Goal: Information Seeking & Learning: Learn about a topic

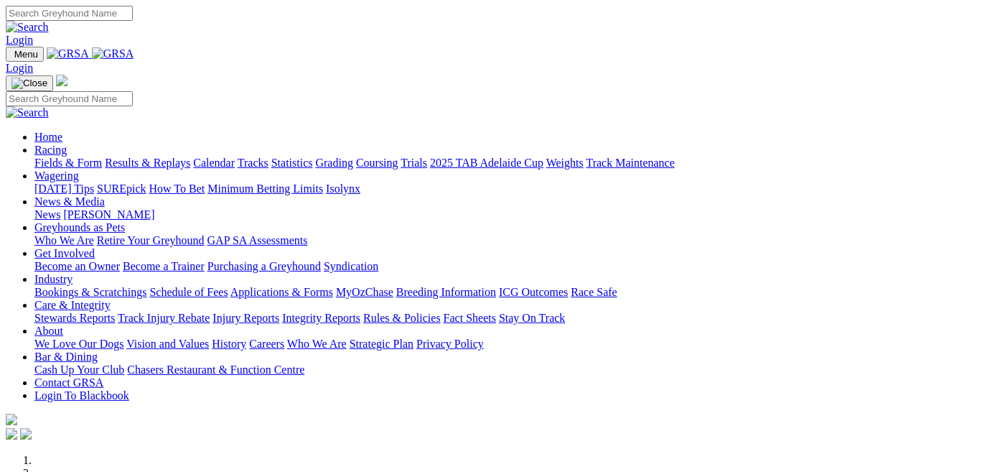
click at [70, 157] on link "Fields & Form" at bounding box center [67, 163] width 67 height 12
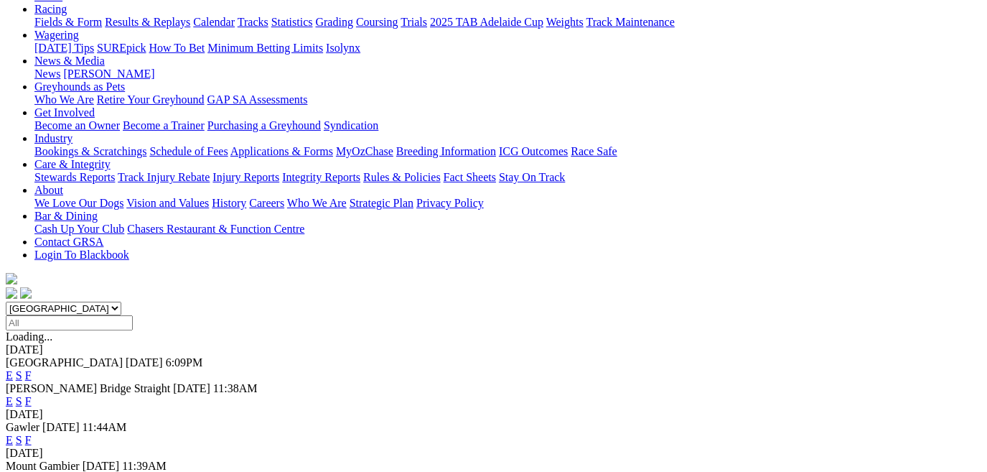
scroll to position [261, 0]
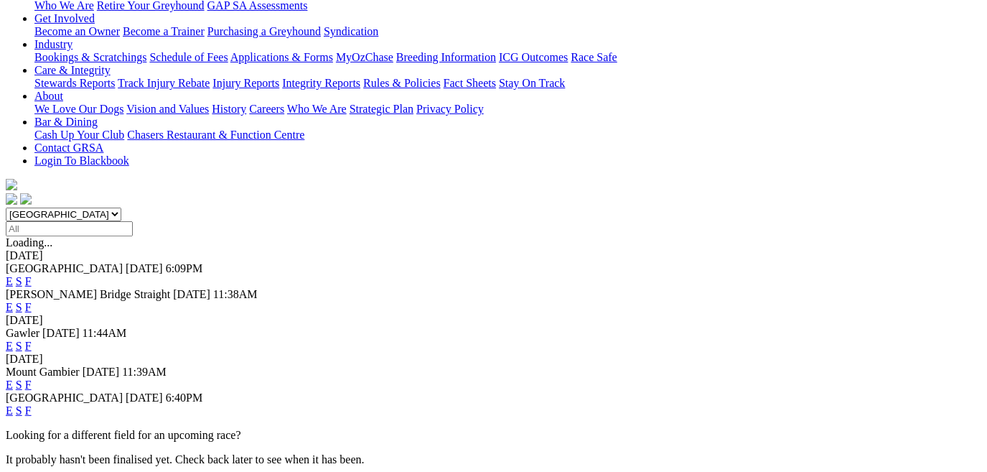
click at [13, 404] on link "E" at bounding box center [9, 410] width 7 height 12
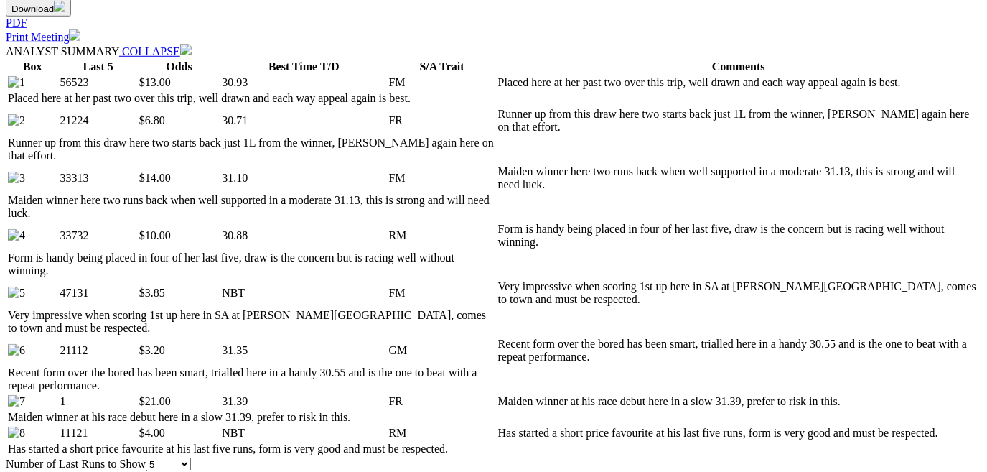
scroll to position [653, 0]
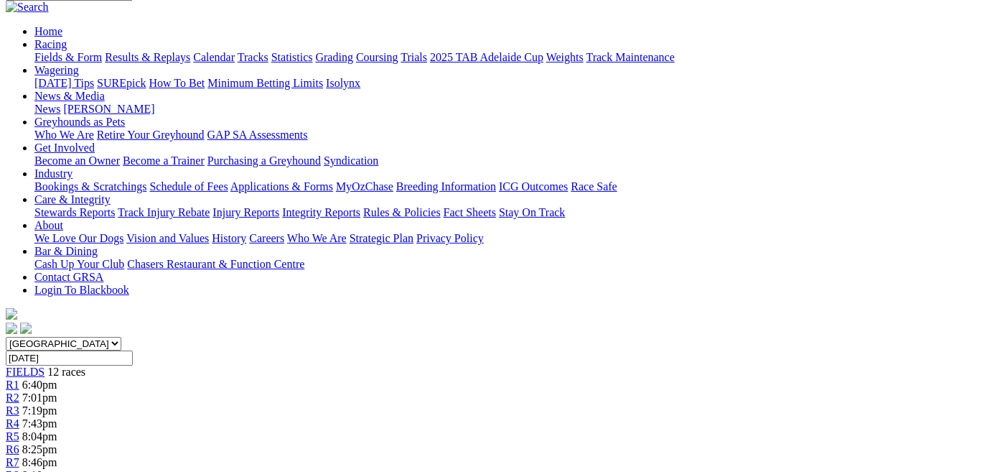
scroll to position [130, 0]
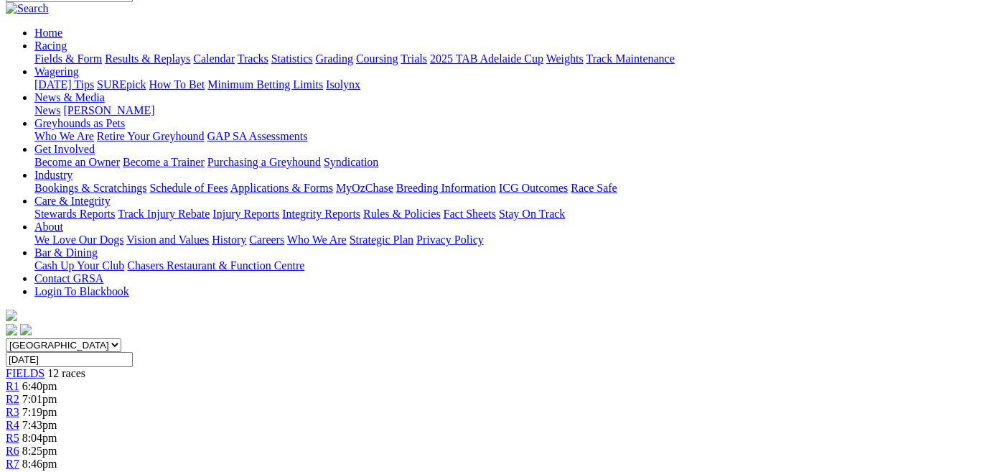
click at [19, 393] on link "R2" at bounding box center [13, 399] width 14 height 12
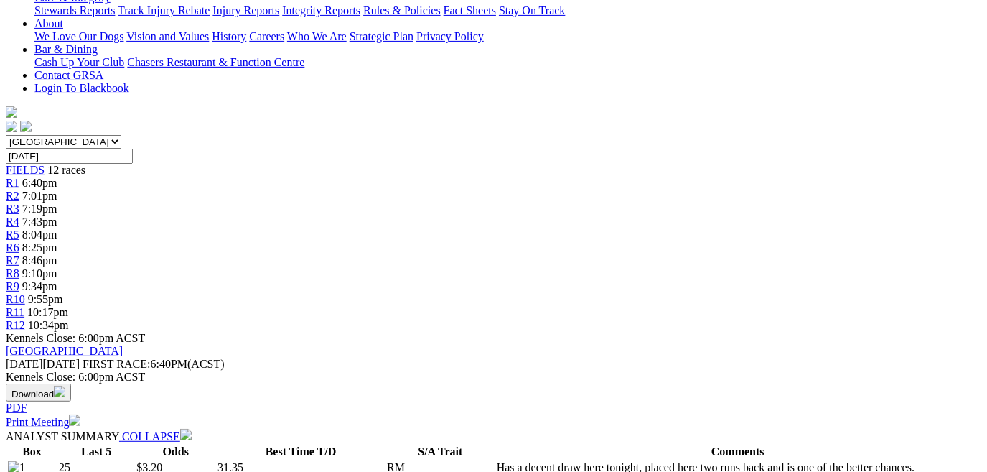
scroll to position [326, 0]
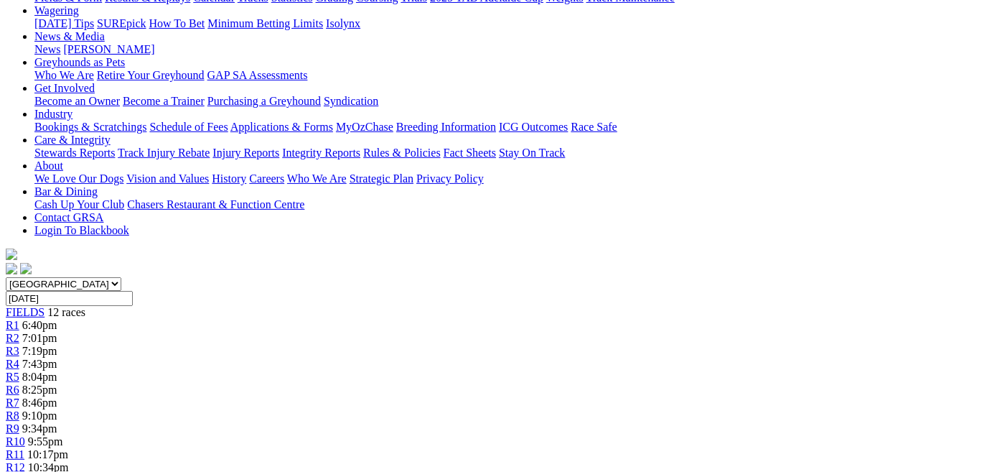
scroll to position [130, 0]
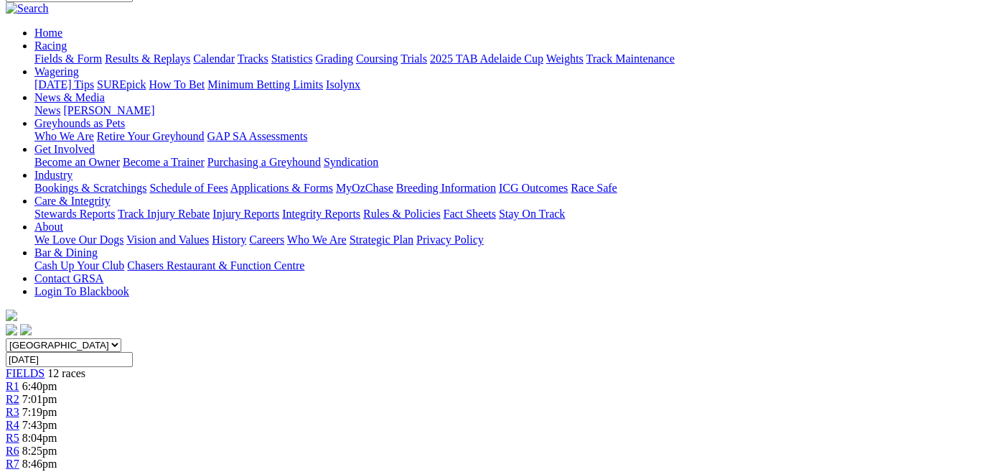
click at [19, 406] on span "R3" at bounding box center [13, 412] width 14 height 12
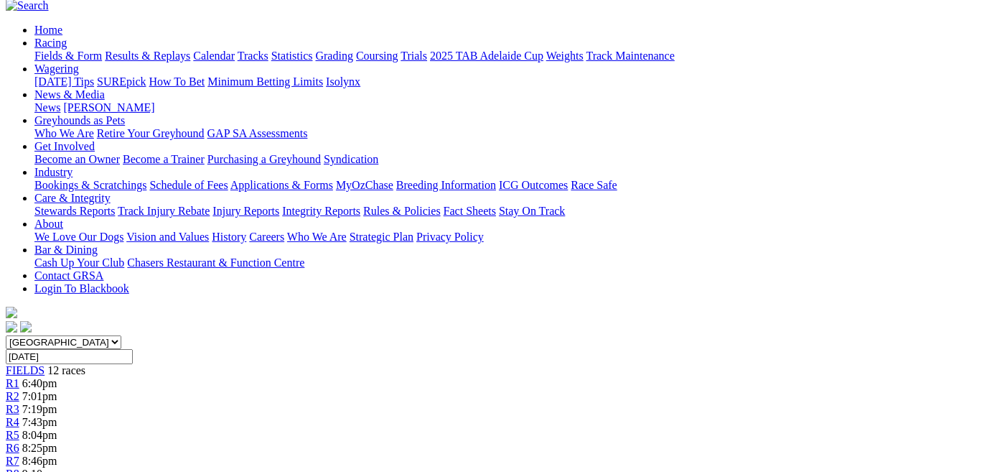
scroll to position [130, 0]
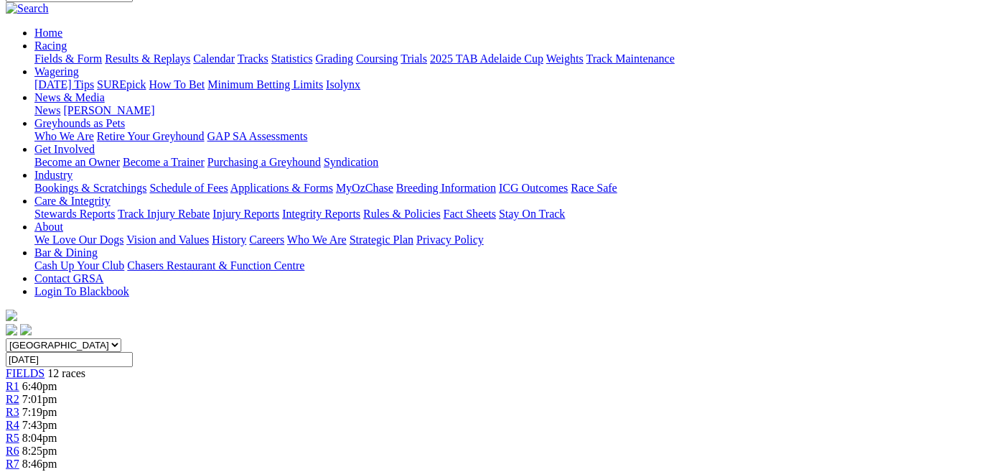
click at [19, 419] on span "R4" at bounding box center [13, 425] width 14 height 12
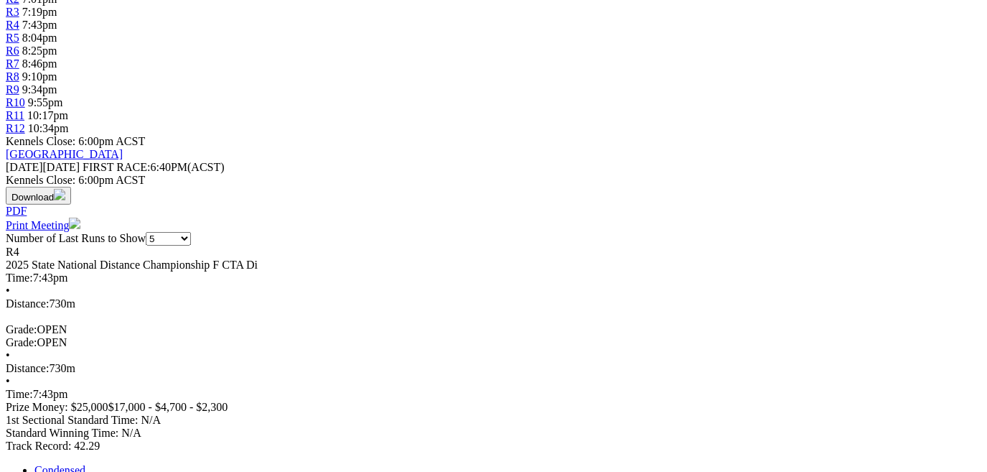
scroll to position [457, 0]
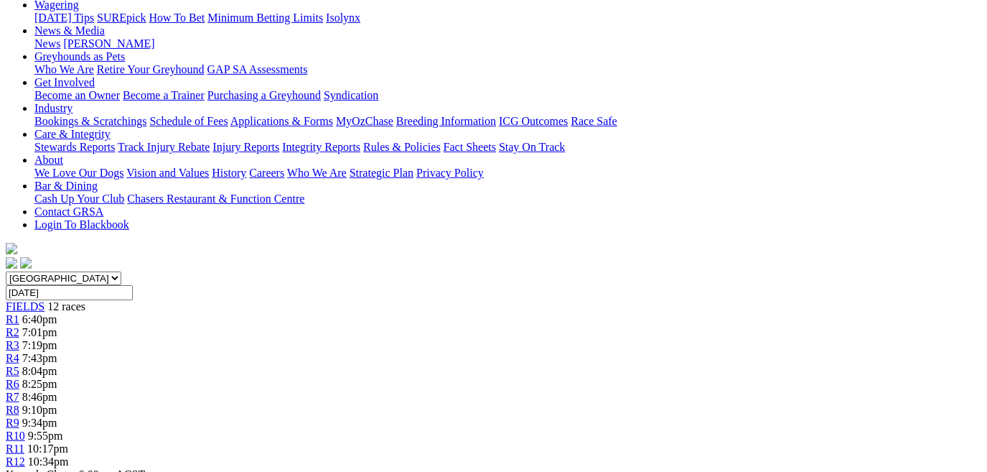
scroll to position [195, 0]
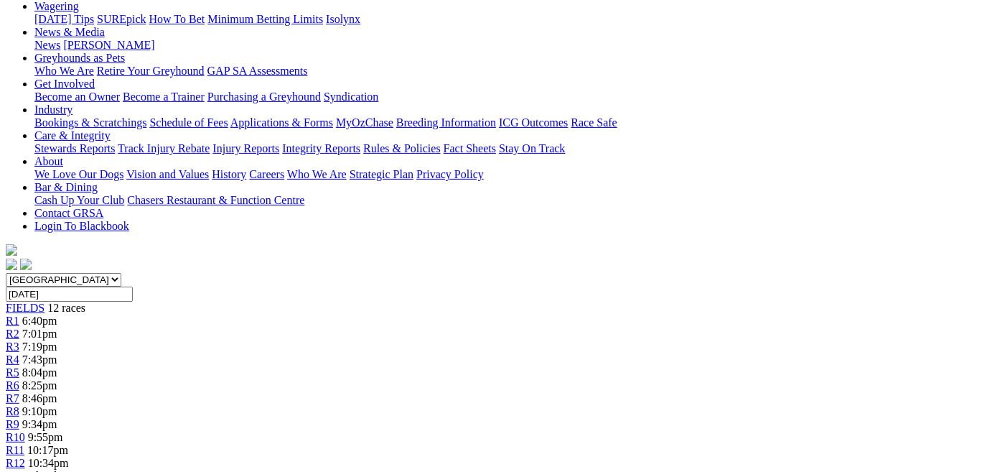
click at [19, 366] on span "R5" at bounding box center [13, 372] width 14 height 12
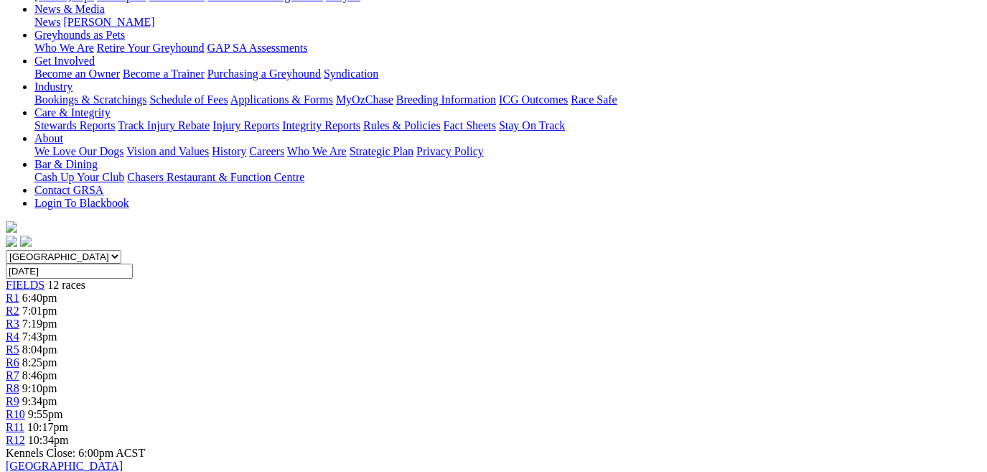
scroll to position [195, 0]
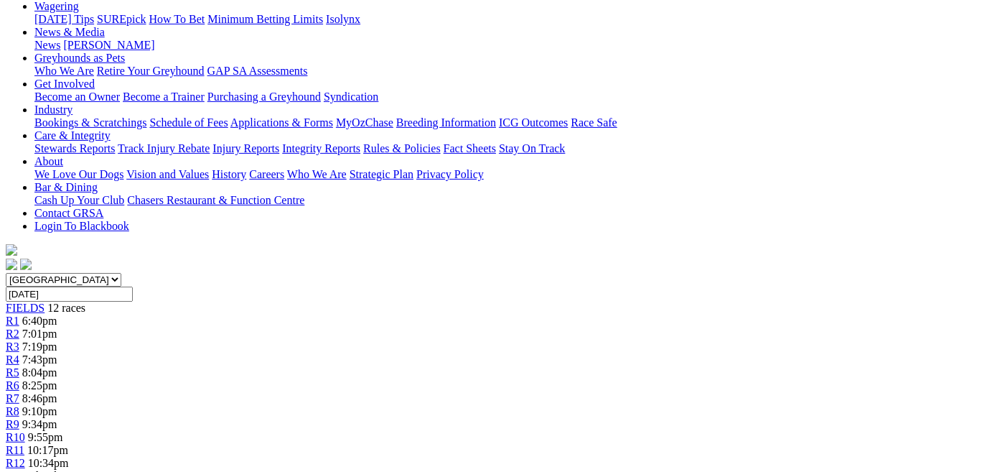
click at [501, 379] on div "R6 8:25pm" at bounding box center [494, 385] width 976 height 13
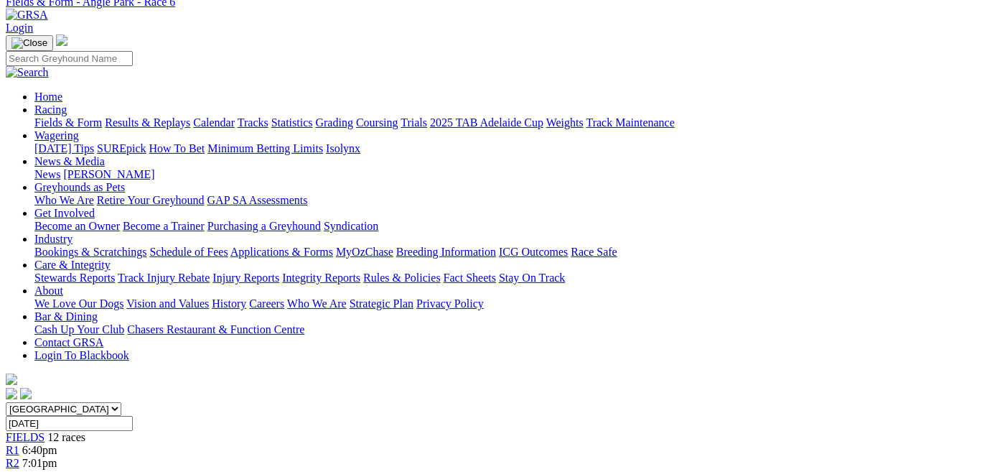
scroll to position [65, 0]
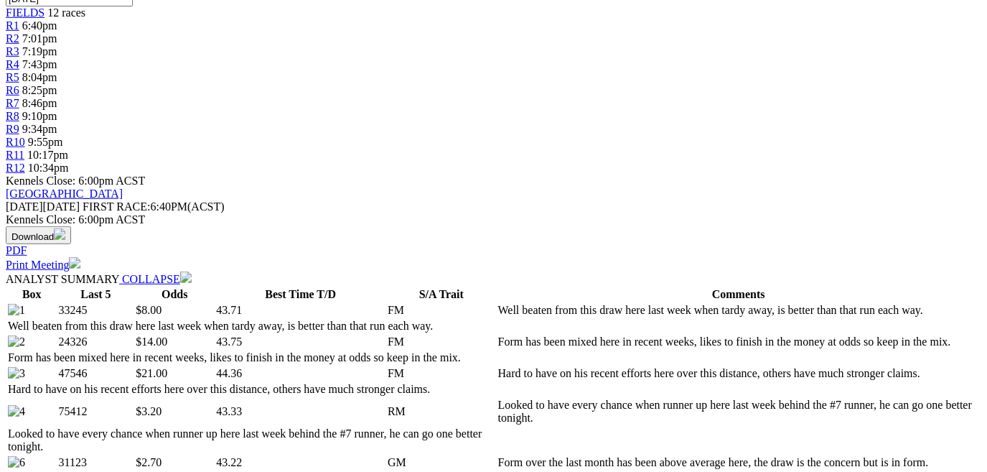
scroll to position [522, 0]
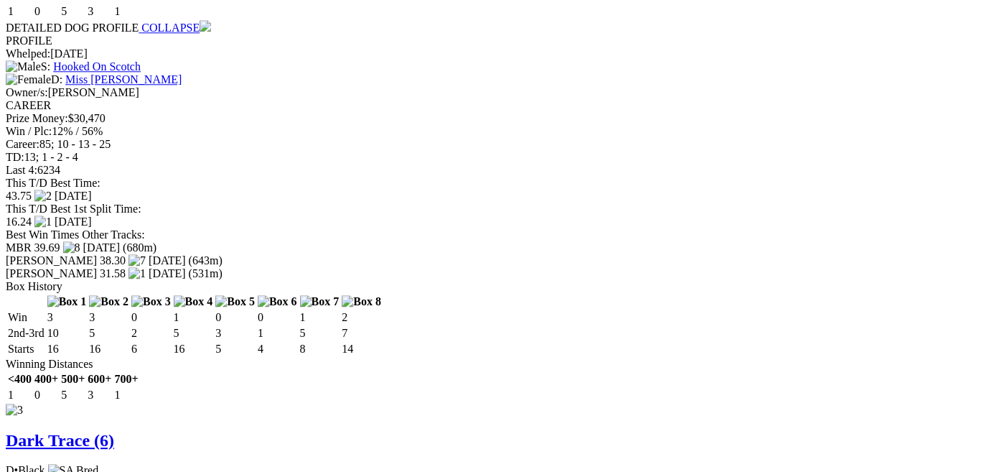
scroll to position [2480, 0]
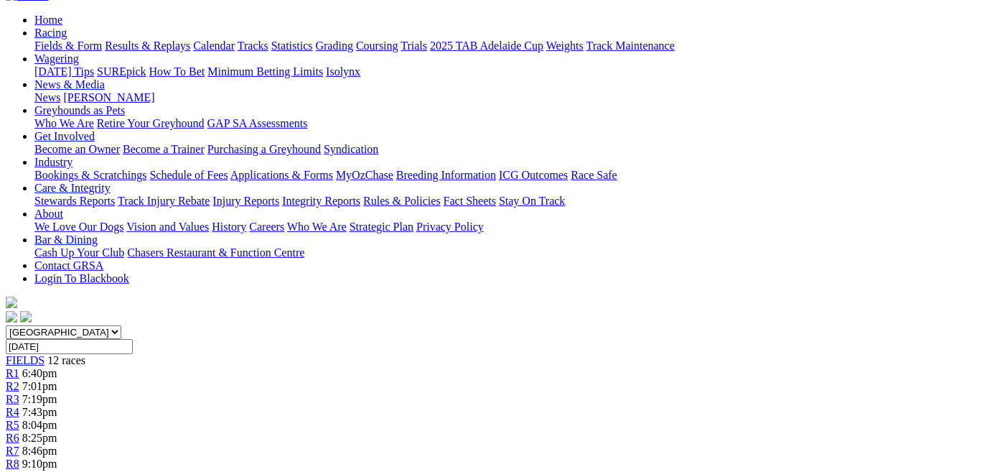
scroll to position [130, 0]
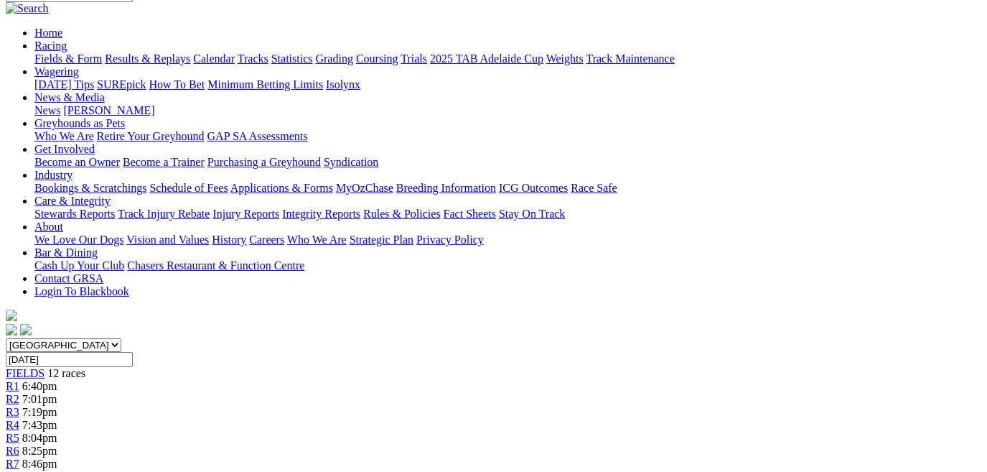
click at [19, 470] on span "R8" at bounding box center [13, 476] width 14 height 12
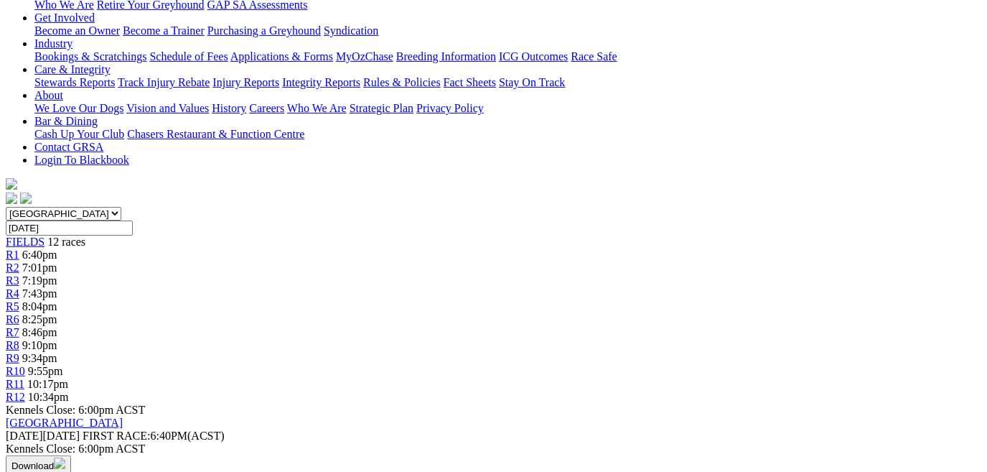
scroll to position [326, 0]
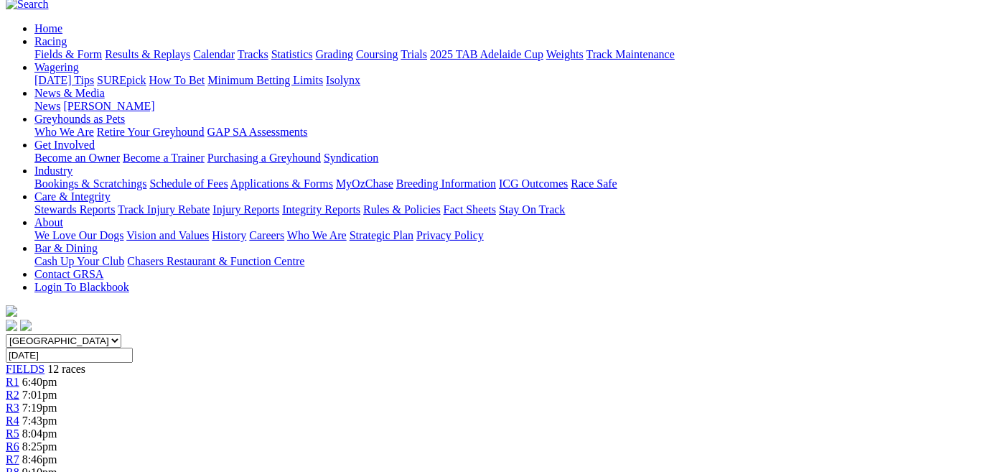
scroll to position [65, 0]
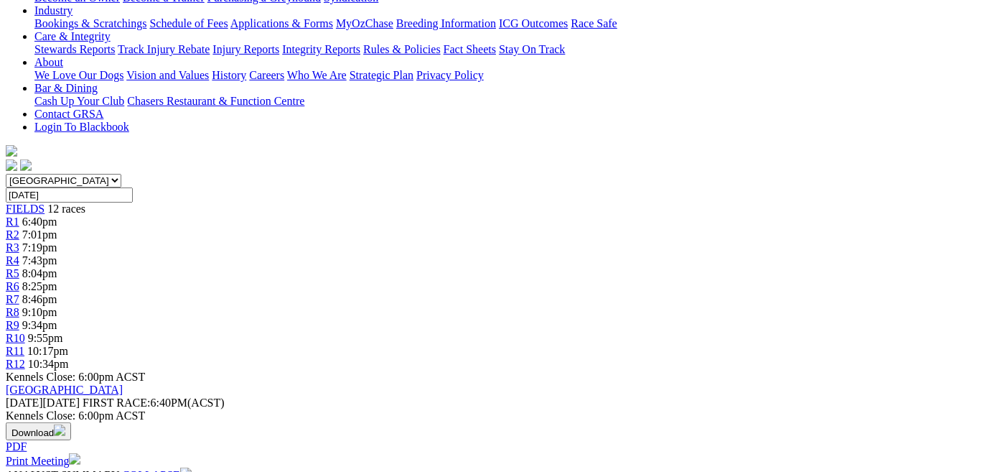
scroll to position [326, 0]
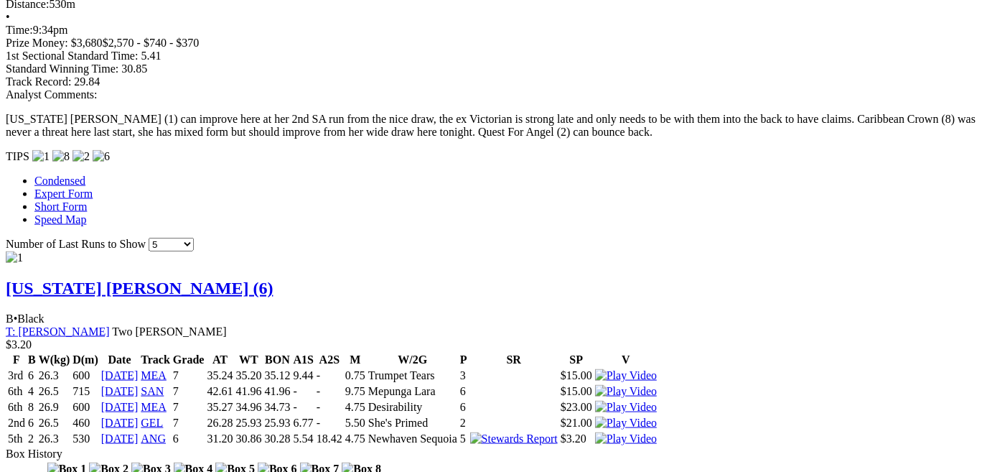
scroll to position [1044, 0]
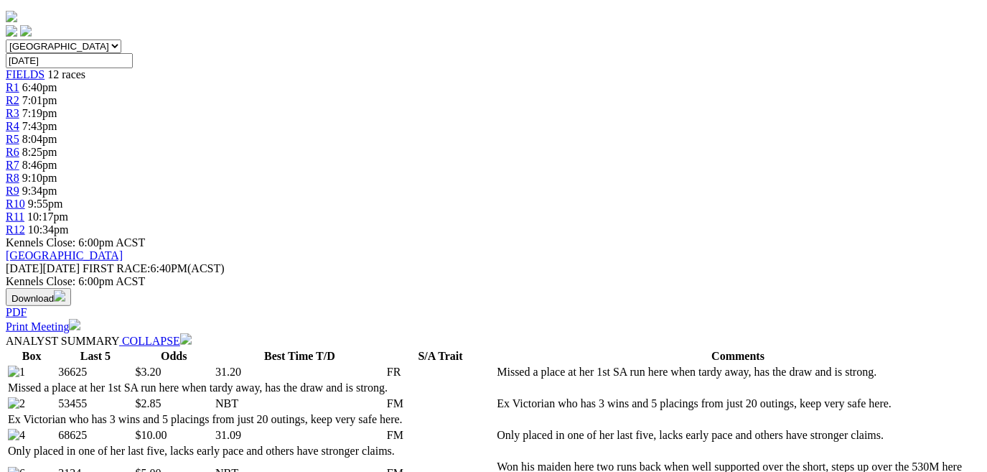
scroll to position [457, 0]
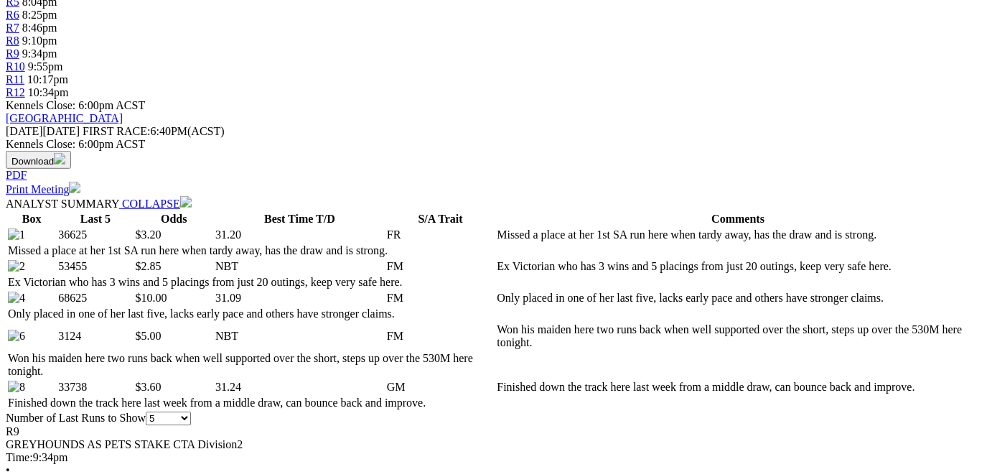
scroll to position [587, 0]
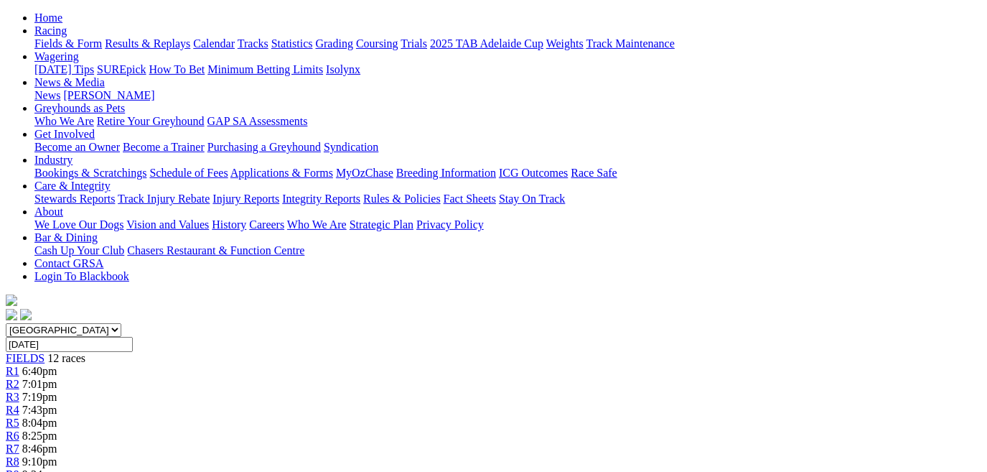
scroll to position [130, 0]
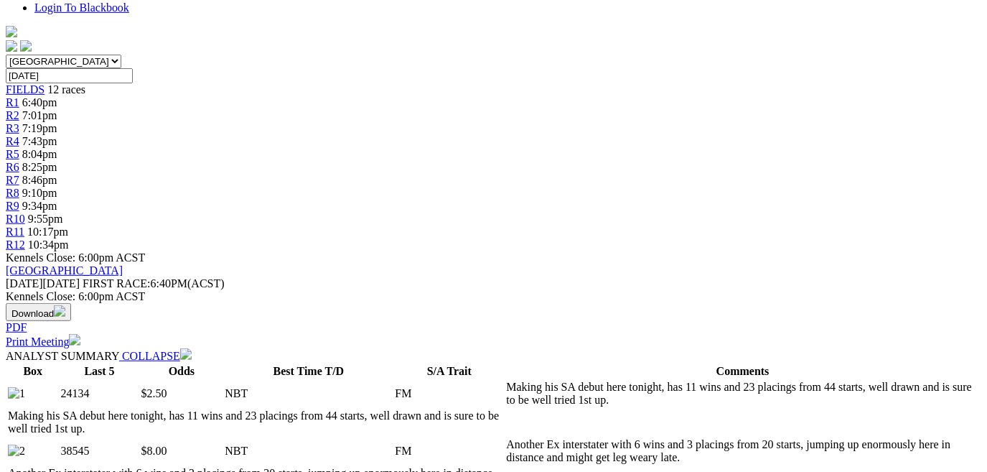
scroll to position [457, 0]
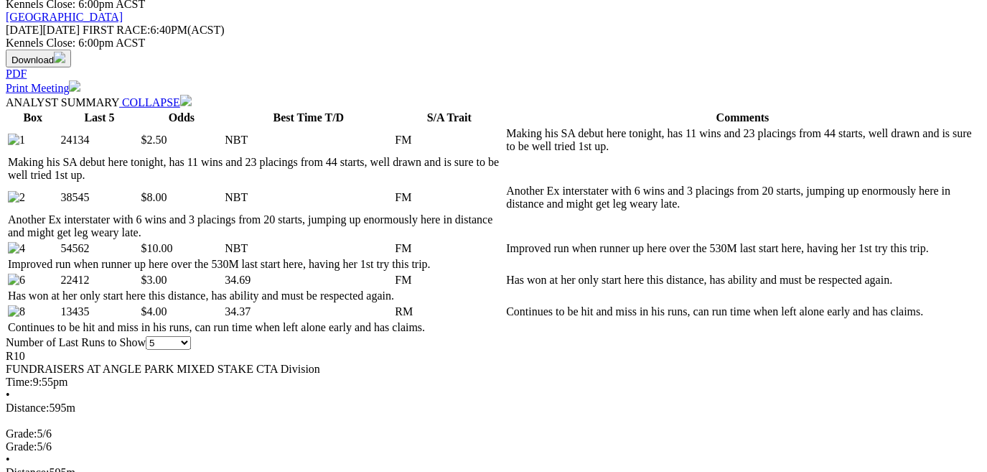
scroll to position [653, 0]
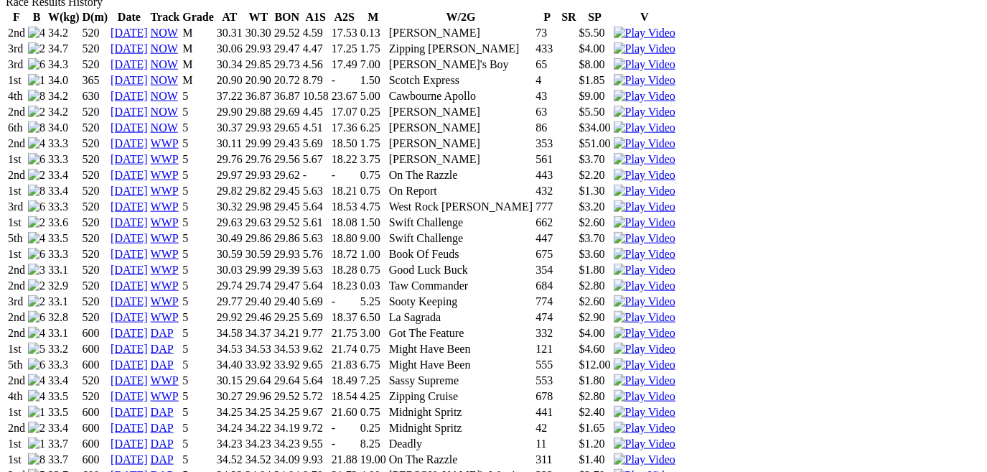
scroll to position [979, 0]
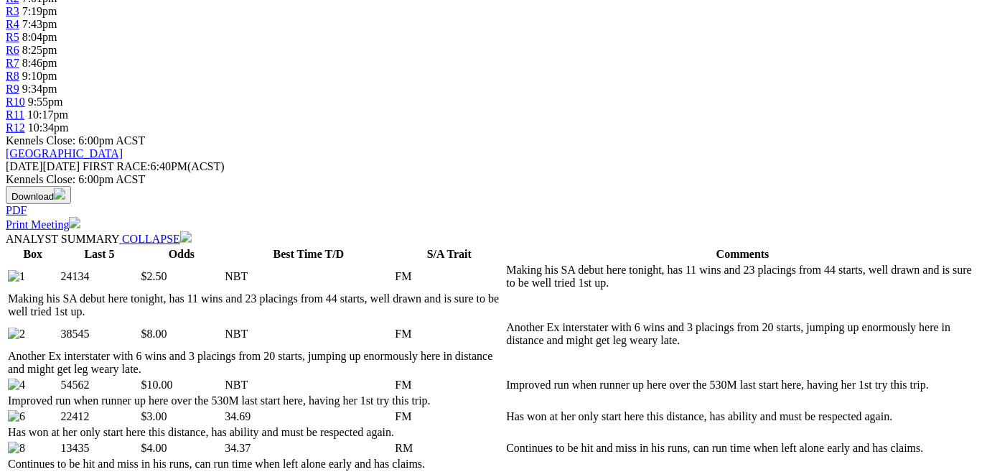
scroll to position [522, 0]
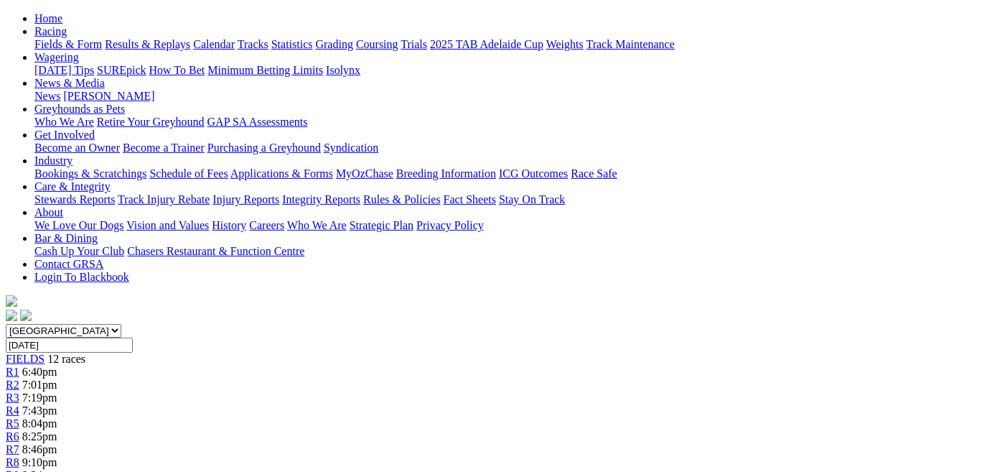
scroll to position [130, 0]
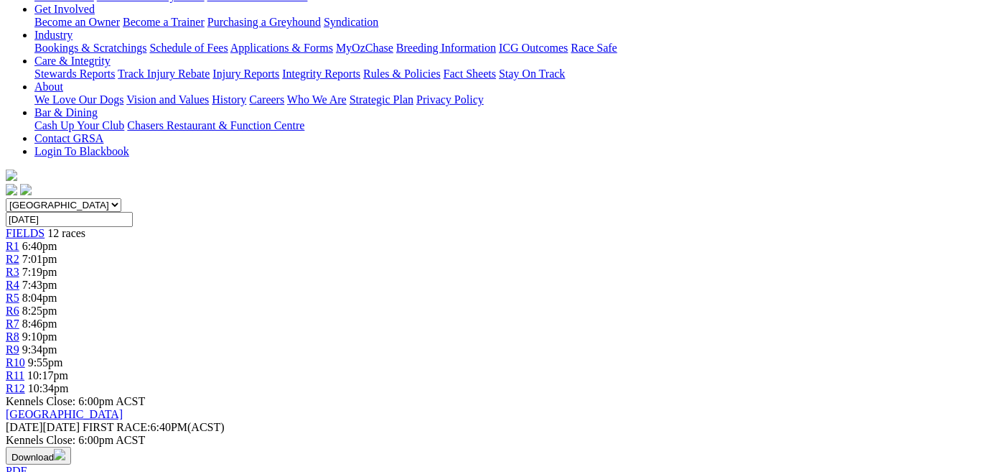
scroll to position [261, 0]
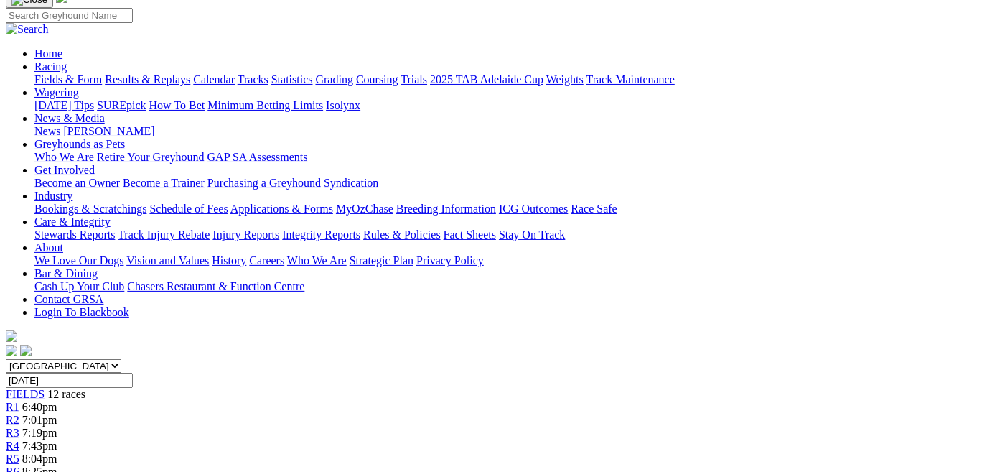
scroll to position [65, 0]
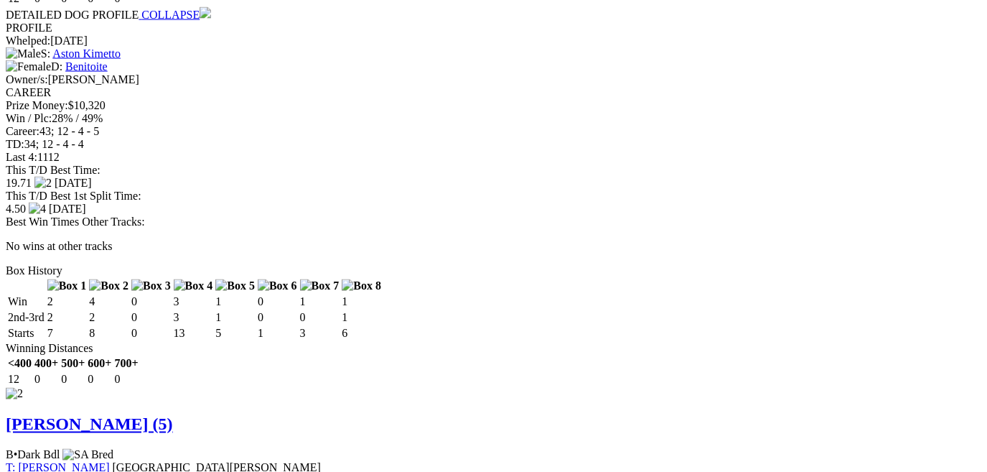
scroll to position [1501, 0]
